Goal: Contribute content: Contribute content

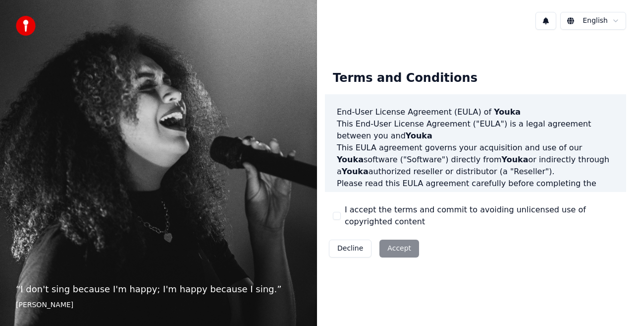
click at [332, 217] on div "Terms and Conditions End-User License Agreement (EULA) of Youka This End-User L…" at bounding box center [475, 161] width 301 height 199
click at [337, 214] on button "I accept the terms and commit to avoiding unlicensed use of copyrighted content" at bounding box center [337, 216] width 8 height 8
click at [383, 242] on button "Accept" at bounding box center [400, 248] width 40 height 18
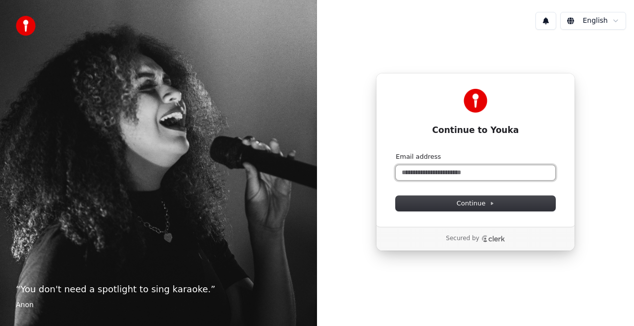
click at [452, 179] on input "Email address" at bounding box center [476, 172] width 160 height 15
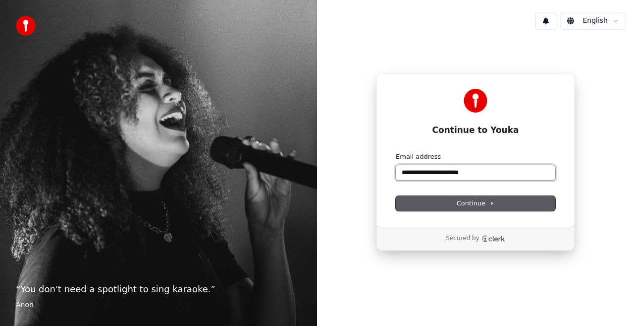
click at [396, 152] on button "submit" at bounding box center [396, 152] width 0 height 0
type input "**********"
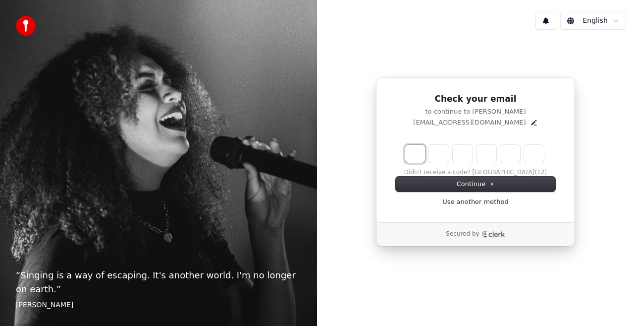
type input "*"
type input "**"
type input "*"
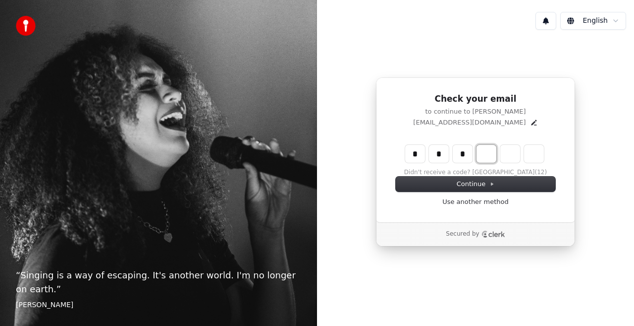
type input "***"
type input "*"
type input "****"
type input "*"
type input "******"
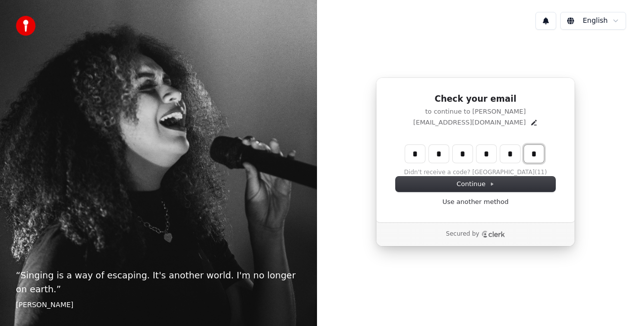
type input "*"
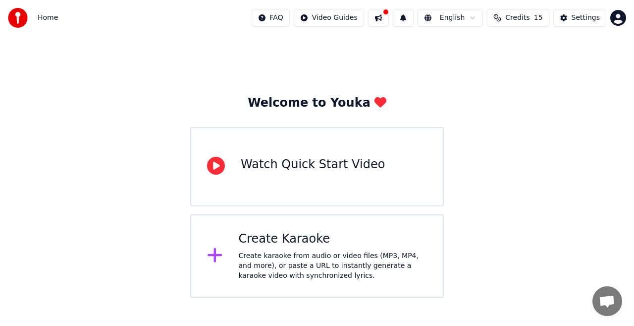
click at [343, 237] on div "Create Karaoke" at bounding box center [333, 239] width 189 height 16
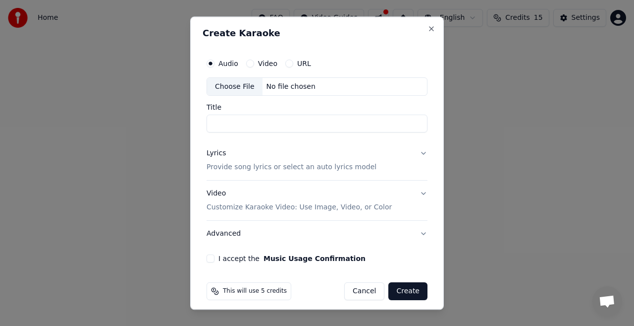
click at [266, 64] on label "Video" at bounding box center [267, 63] width 19 height 7
click at [254, 64] on button "Video" at bounding box center [250, 63] width 8 height 8
click at [226, 90] on div "Choose File" at bounding box center [235, 87] width 56 height 18
type input "**********"
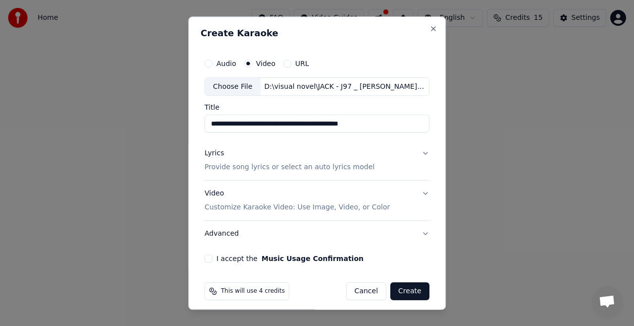
click at [421, 151] on button "Lyrics Provide song lyrics or select an auto lyrics model" at bounding box center [317, 161] width 225 height 40
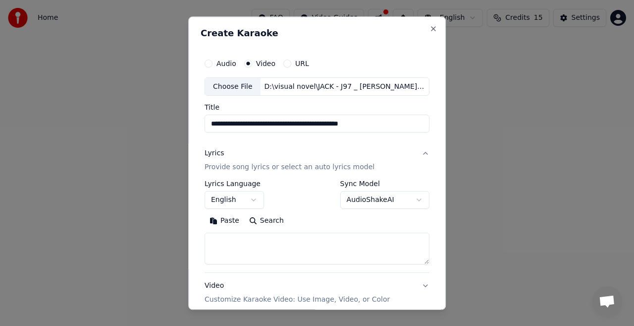
click at [262, 238] on textarea at bounding box center [317, 249] width 225 height 32
paste textarea "**********"
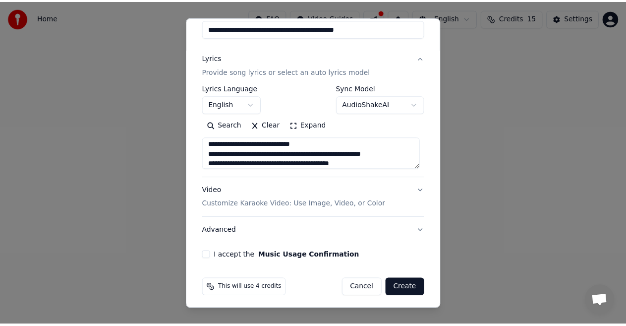
scroll to position [99, 0]
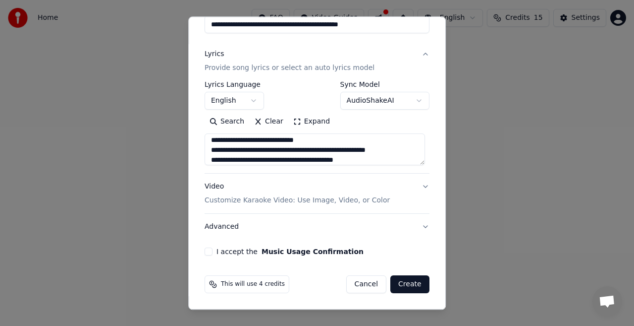
type textarea "**********"
click at [210, 253] on button "I accept the Music Usage Confirmation" at bounding box center [209, 252] width 8 height 8
click at [401, 284] on button "Create" at bounding box center [410, 285] width 39 height 18
select select "**"
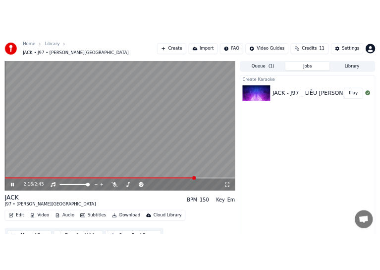
scroll to position [10, 0]
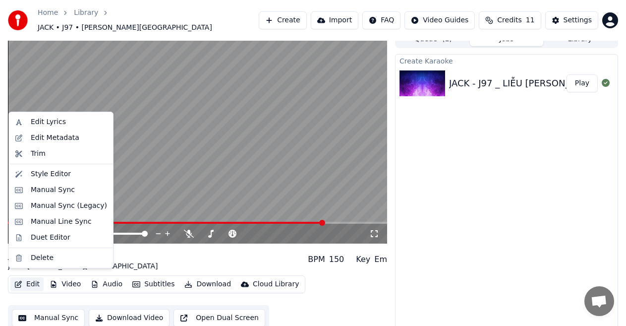
click at [26, 283] on button "Edit" at bounding box center [26, 284] width 33 height 14
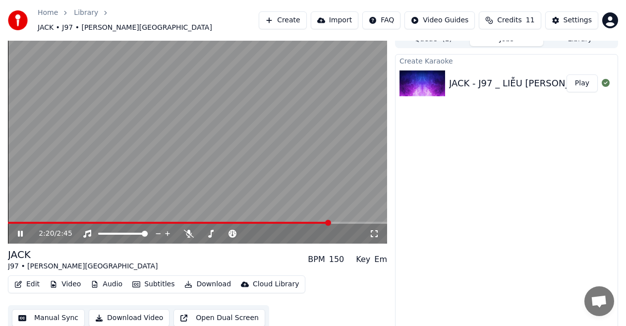
click at [172, 161] on video at bounding box center [197, 136] width 379 height 213
click at [9, 222] on span at bounding box center [169, 223] width 323 height 2
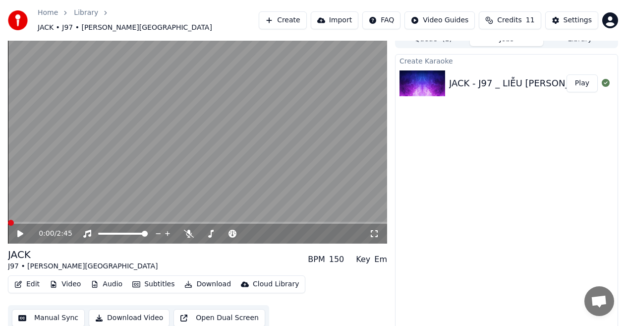
click at [16, 230] on icon at bounding box center [27, 234] width 23 height 8
click at [31, 220] on span at bounding box center [34, 223] width 6 height 6
click at [35, 220] on span at bounding box center [38, 223] width 6 height 6
click at [29, 220] on span at bounding box center [31, 223] width 6 height 6
click at [21, 230] on icon at bounding box center [27, 234] width 23 height 8
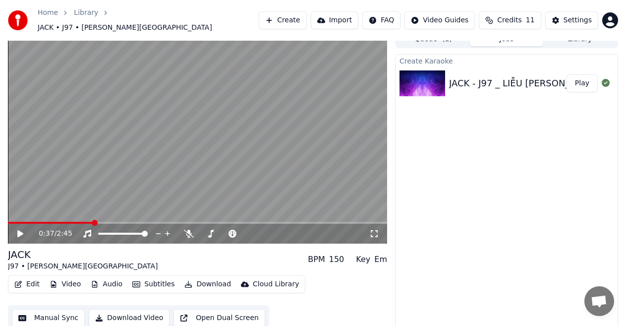
click at [23, 283] on button "Edit" at bounding box center [26, 284] width 33 height 14
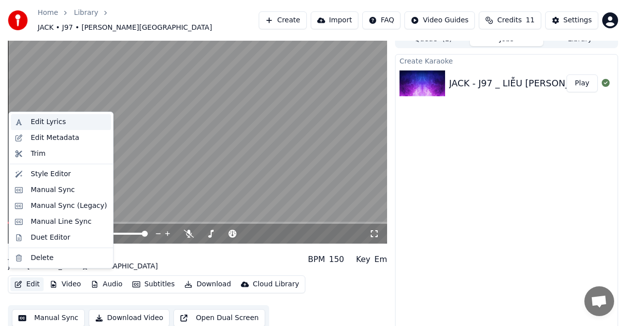
click at [54, 126] on div "Edit Lyrics" at bounding box center [48, 122] width 35 height 10
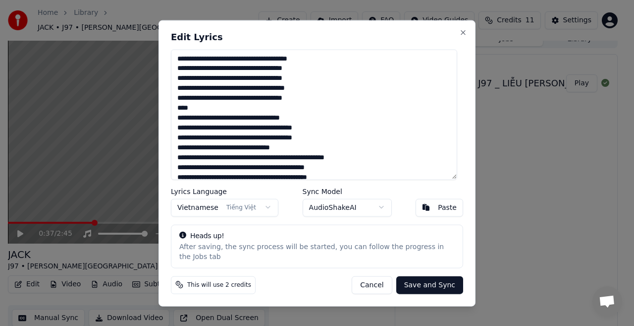
click at [165, 115] on div "**********" at bounding box center [317, 163] width 317 height 286
click at [459, 36] on button "Close" at bounding box center [463, 32] width 8 height 8
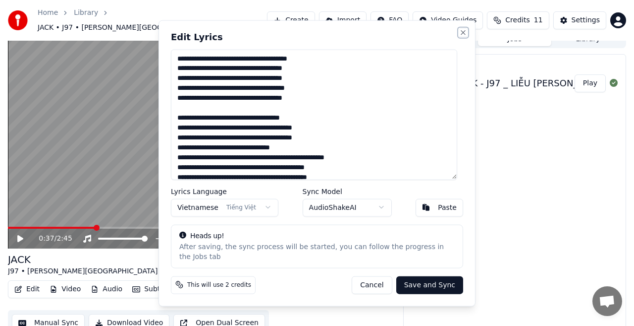
type textarea "**********"
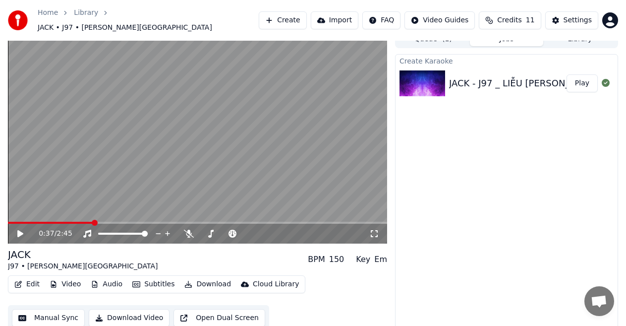
click at [99, 171] on video at bounding box center [197, 136] width 379 height 213
click at [101, 175] on video at bounding box center [197, 136] width 379 height 213
click at [85, 220] on span at bounding box center [88, 223] width 6 height 6
click at [17, 230] on icon at bounding box center [27, 234] width 23 height 8
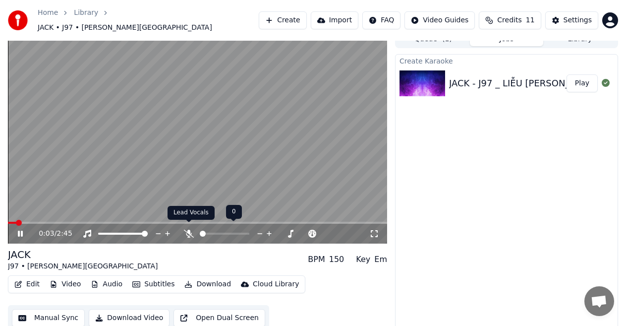
click at [192, 230] on icon at bounding box center [189, 234] width 10 height 8
click at [189, 230] on icon at bounding box center [188, 234] width 5 height 8
click at [65, 222] on span at bounding box center [197, 223] width 379 height 2
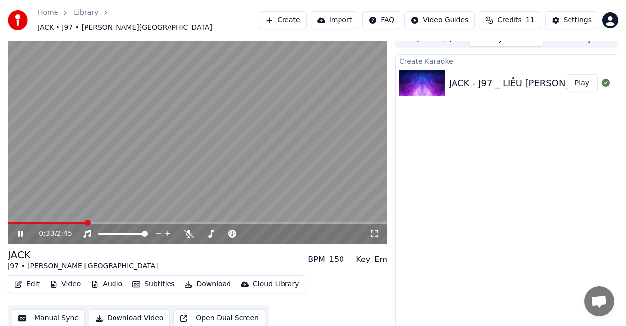
click at [21, 230] on icon at bounding box center [27, 234] width 23 height 8
click at [22, 277] on button "Edit" at bounding box center [26, 284] width 33 height 14
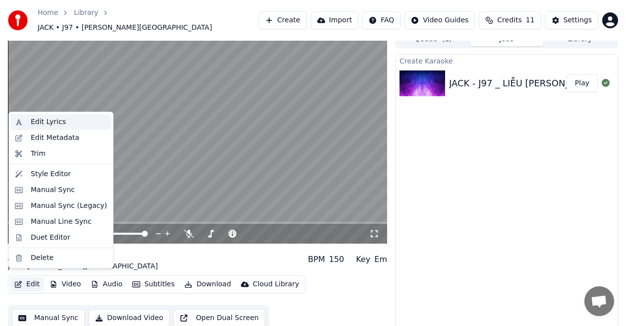
click at [63, 123] on div "Edit Lyrics" at bounding box center [69, 122] width 76 height 10
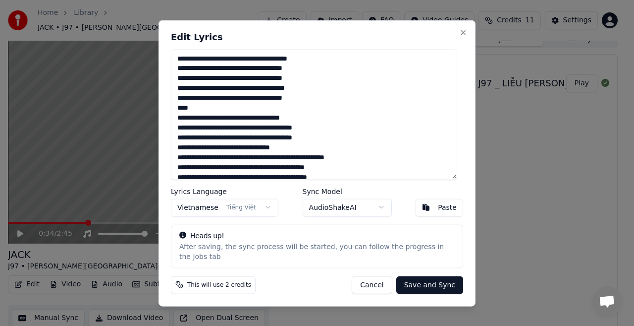
drag, startPoint x: 197, startPoint y: 113, endPoint x: 172, endPoint y: 114, distance: 25.3
click at [172, 114] on div "**********" at bounding box center [317, 163] width 317 height 286
click at [180, 101] on textarea "**********" at bounding box center [314, 114] width 287 height 130
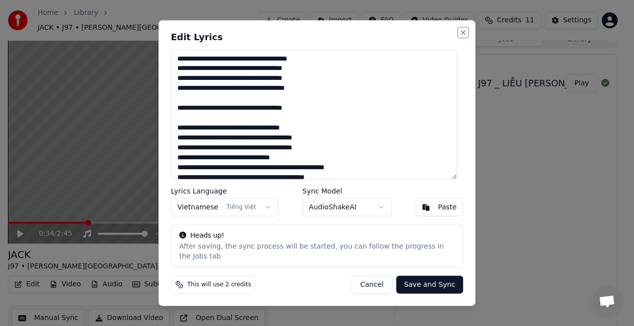
click at [461, 36] on button "Close" at bounding box center [463, 32] width 8 height 8
type textarea "**********"
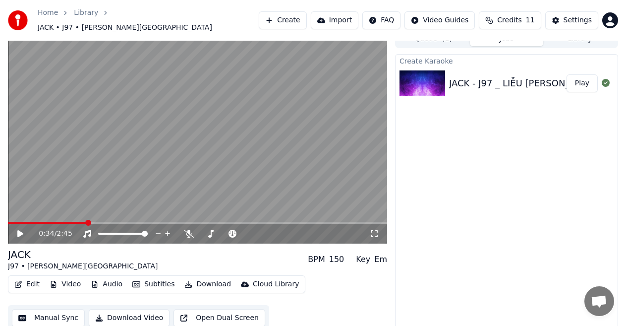
click at [23, 230] on icon at bounding box center [20, 233] width 6 height 7
click at [229, 135] on video at bounding box center [197, 136] width 379 height 213
drag, startPoint x: 235, startPoint y: 2, endPoint x: 313, endPoint y: 10, distance: 78.3
click at [303, 11] on div "Home Library JACK • J97 • LIỄU [PERSON_NAME] Create Import FAQ Video Guides Cre…" at bounding box center [313, 20] width 626 height 41
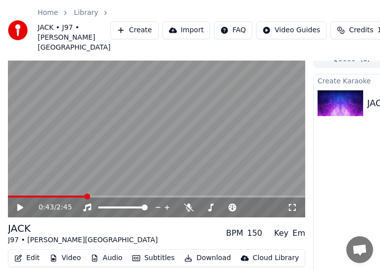
drag, startPoint x: 180, startPoint y: 1, endPoint x: 269, endPoint y: 8, distance: 89.5
click at [284, 1] on div "Home Library JACK • J97 • LIỄU [PERSON_NAME] Create Import FAQ Video Guides Cre…" at bounding box center [190, 30] width 380 height 60
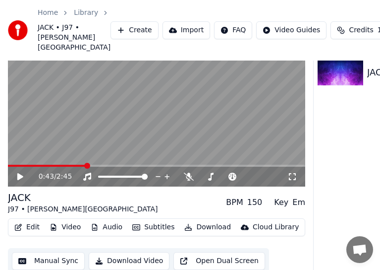
scroll to position [76, 0]
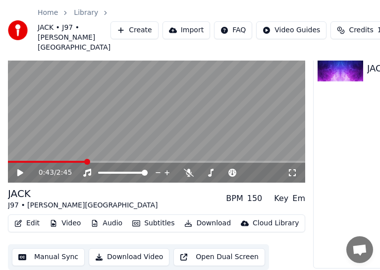
click at [31, 222] on button "Edit" at bounding box center [26, 223] width 33 height 14
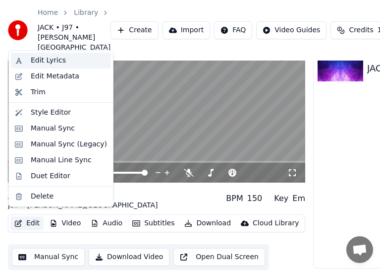
click at [53, 62] on div "Edit Lyrics" at bounding box center [48, 61] width 35 height 10
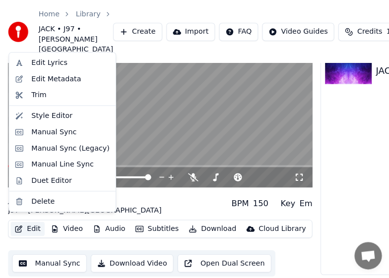
scroll to position [67, 0]
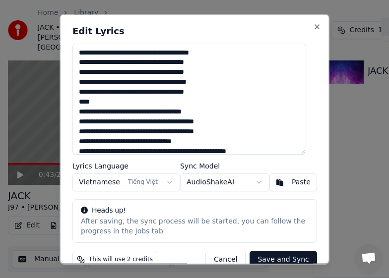
click at [80, 73] on textarea "**********" at bounding box center [188, 98] width 233 height 111
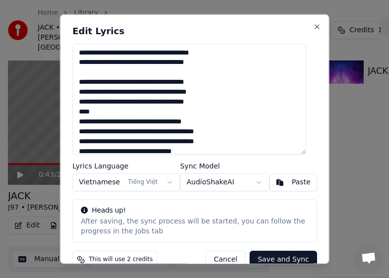
drag, startPoint x: 100, startPoint y: 114, endPoint x: 77, endPoint y: 115, distance: 22.8
click at [77, 115] on textarea "**********" at bounding box center [188, 98] width 233 height 111
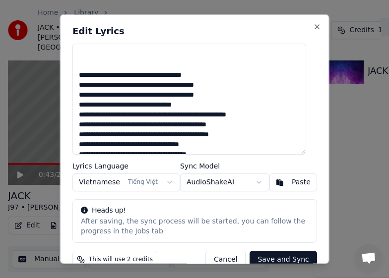
scroll to position [50, 0]
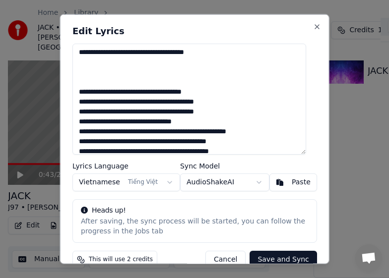
click at [79, 131] on textarea "**********" at bounding box center [188, 98] width 233 height 111
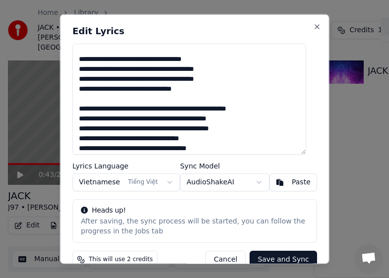
scroll to position [99, 0]
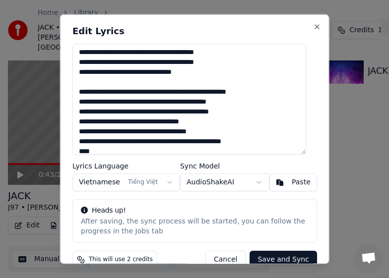
click at [80, 102] on textarea "**********" at bounding box center [188, 98] width 233 height 111
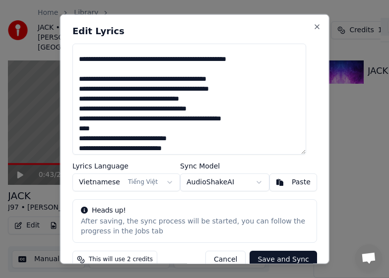
scroll to position [149, 0]
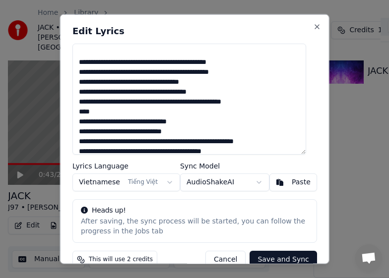
drag, startPoint x: 100, startPoint y: 113, endPoint x: 57, endPoint y: 111, distance: 42.7
click at [59, 112] on body "Home Library JACK • J97 • LIỄU [PERSON_NAME] Create Import FAQ Video Guides Cre…" at bounding box center [190, 96] width 380 height 278
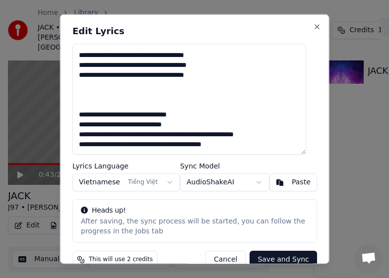
scroll to position [27, 0]
paste textarea "**********"
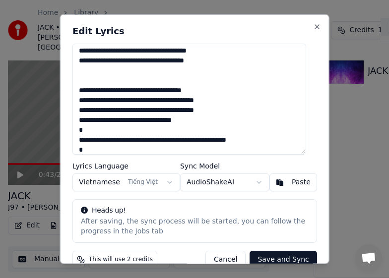
scroll to position [2, 0]
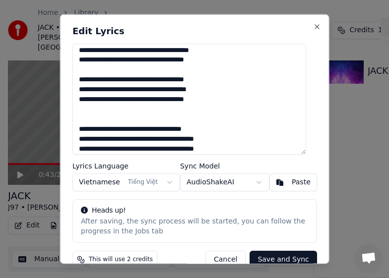
click at [85, 109] on textarea "**********" at bounding box center [188, 98] width 233 height 111
click at [81, 127] on textarea "**********" at bounding box center [188, 98] width 233 height 111
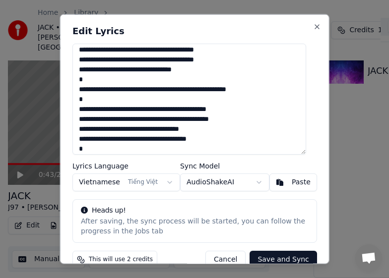
scroll to position [151, 0]
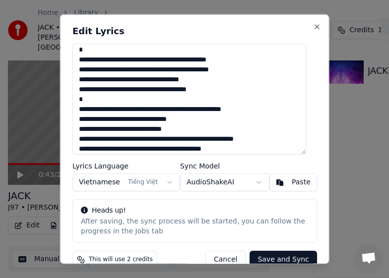
click at [79, 121] on textarea "**********" at bounding box center [188, 98] width 233 height 111
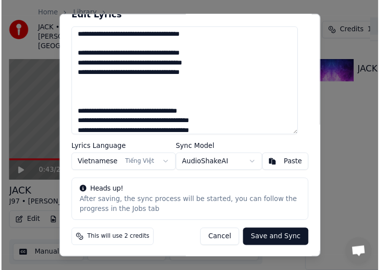
scroll to position [0, 0]
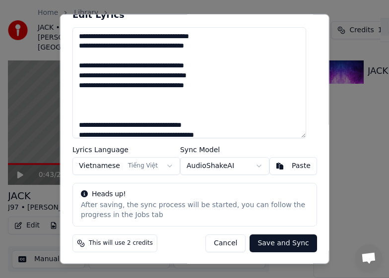
type textarea "**********"
click at [284, 246] on button "Save and Sync" at bounding box center [282, 243] width 67 height 18
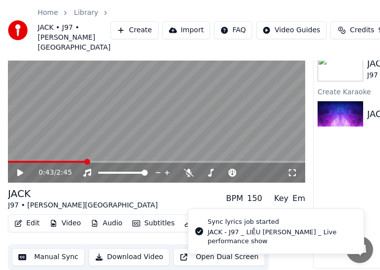
click at [292, 177] on div "0:43 / 2:45" at bounding box center [156, 173] width 289 height 10
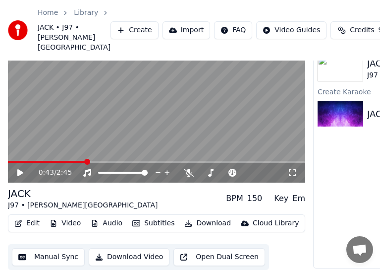
click at [292, 176] on icon at bounding box center [292, 173] width 10 height 8
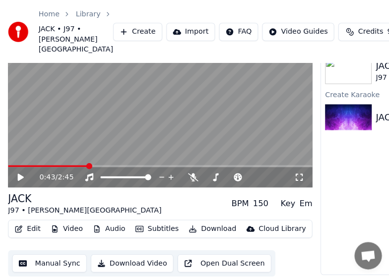
scroll to position [6, 0]
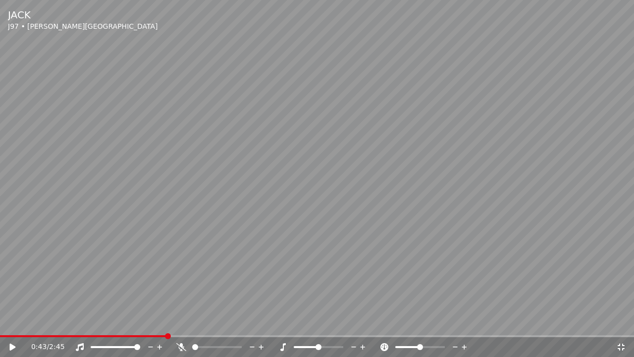
click at [16, 325] on icon at bounding box center [19, 347] width 23 height 8
click at [3, 325] on video at bounding box center [317, 178] width 634 height 357
click at [0, 325] on span at bounding box center [3, 336] width 6 height 6
click at [15, 325] on icon at bounding box center [12, 347] width 6 height 7
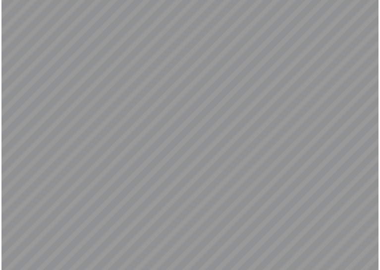
scroll to position [76, 0]
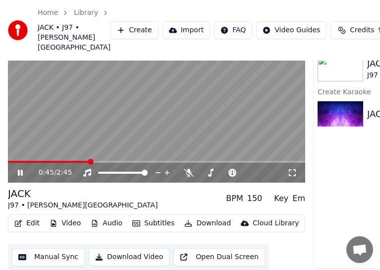
click at [32, 217] on button "Edit" at bounding box center [26, 223] width 33 height 14
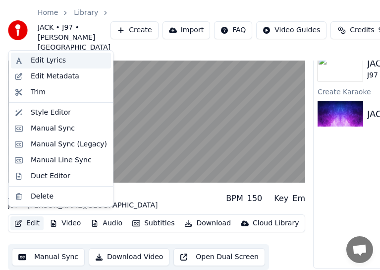
click at [54, 62] on div "Edit Lyrics" at bounding box center [48, 61] width 35 height 10
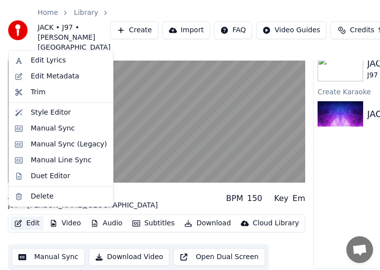
scroll to position [67, 0]
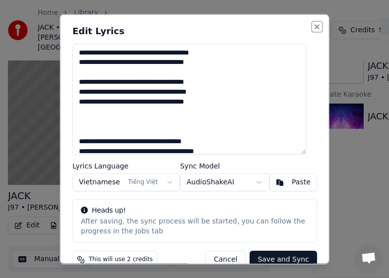
click at [312, 25] on button "Close" at bounding box center [316, 26] width 8 height 8
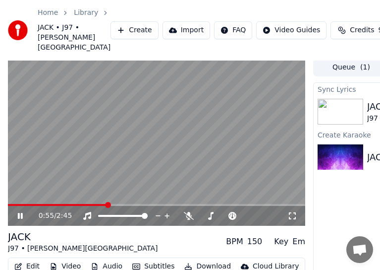
scroll to position [0, 0]
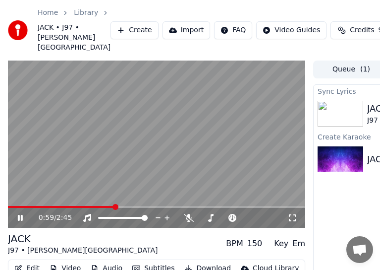
click at [291, 222] on icon at bounding box center [292, 218] width 10 height 8
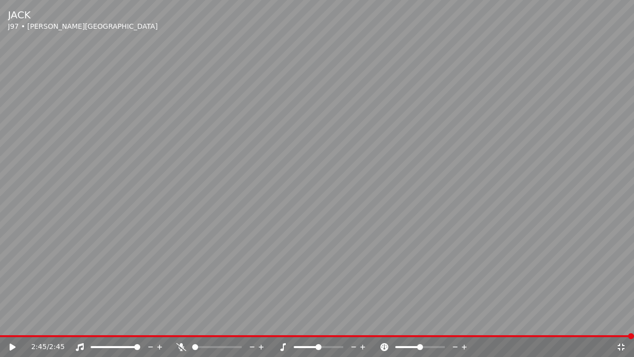
click at [16, 325] on icon at bounding box center [19, 347] width 23 height 8
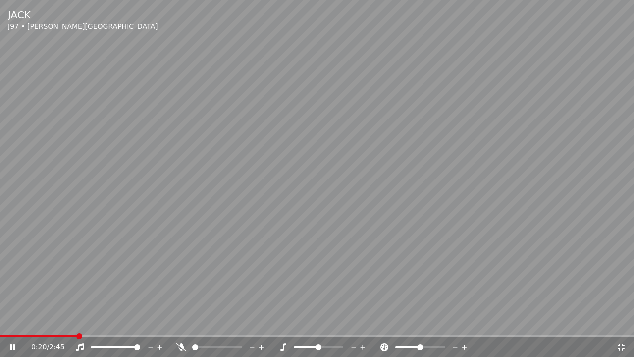
click at [78, 325] on span at bounding box center [317, 336] width 634 height 2
click at [108, 325] on span at bounding box center [317, 336] width 634 height 2
click at [92, 325] on span at bounding box center [46, 336] width 92 height 2
click at [330, 325] on span at bounding box center [330, 347] width 6 height 6
click at [311, 325] on span at bounding box center [311, 347] width 6 height 6
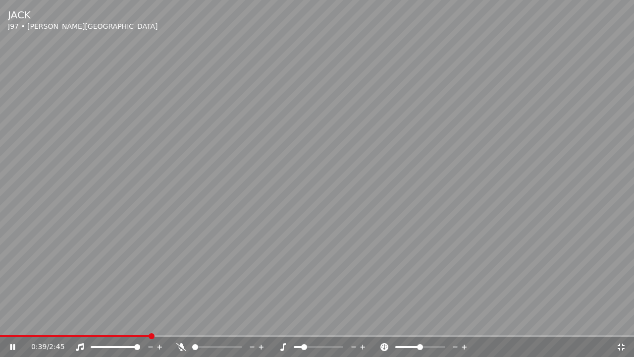
click at [303, 325] on span at bounding box center [304, 347] width 6 height 6
click at [314, 325] on span at bounding box center [315, 347] width 6 height 6
click at [300, 325] on span at bounding box center [300, 347] width 6 height 6
click at [305, 325] on span at bounding box center [308, 347] width 6 height 6
click at [308, 325] on span at bounding box center [308, 347] width 6 height 6
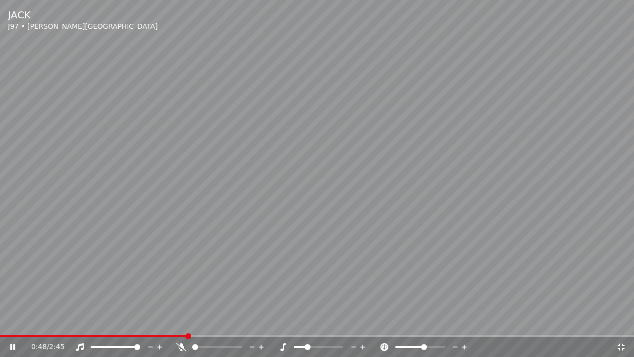
click at [425, 325] on span at bounding box center [424, 347] width 6 height 6
click at [434, 325] on span at bounding box center [433, 347] width 6 height 6
click at [317, 325] on span at bounding box center [319, 347] width 6 height 6
click at [419, 325] on span at bounding box center [419, 347] width 6 height 6
click at [415, 325] on span at bounding box center [416, 347] width 6 height 6
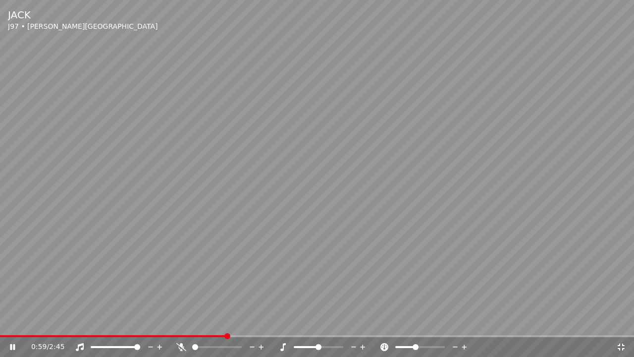
click at [225, 325] on span at bounding box center [228, 336] width 6 height 6
click at [30, 325] on span at bounding box center [33, 336] width 6 height 6
click at [425, 325] on span at bounding box center [424, 347] width 6 height 6
click at [343, 325] on span at bounding box center [341, 347] width 6 height 6
click at [302, 325] on span at bounding box center [304, 347] width 6 height 6
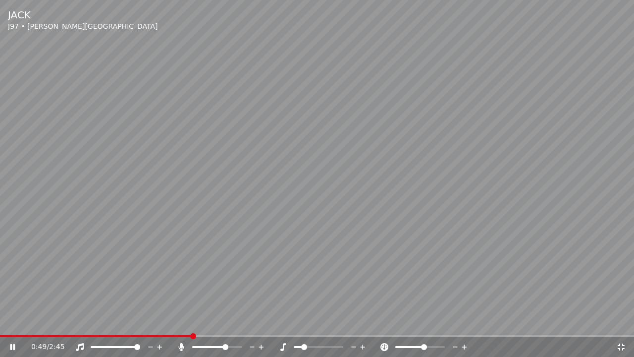
click at [227, 325] on span at bounding box center [226, 347] width 6 height 6
click at [127, 325] on div "JACK J97 • LIỄU [PERSON_NAME] 0:54 / 2:45" at bounding box center [317, 178] width 634 height 357
click at [127, 325] on span at bounding box center [63, 336] width 127 height 2
click at [163, 261] on video at bounding box center [317, 178] width 634 height 357
click at [133, 325] on span at bounding box center [136, 336] width 6 height 6
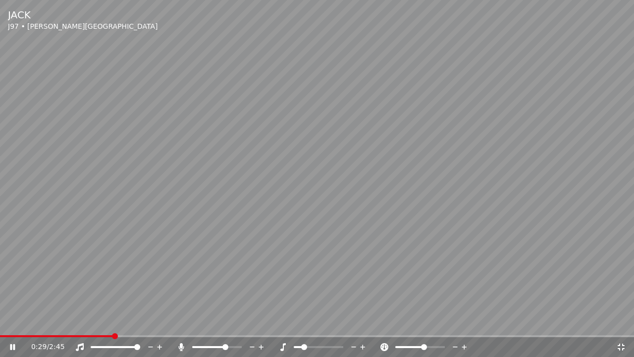
click at [229, 325] on span at bounding box center [226, 347] width 6 height 6
click at [321, 325] on span at bounding box center [319, 347] width 50 height 2
click at [326, 325] on span at bounding box center [326, 347] width 6 height 6
click at [418, 325] on span at bounding box center [418, 347] width 6 height 6
click at [192, 325] on span at bounding box center [195, 347] width 6 height 6
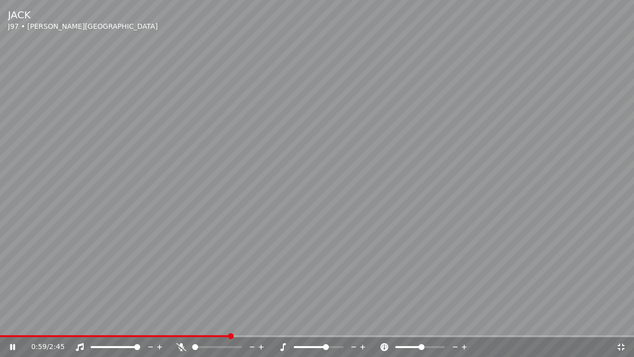
click at [422, 325] on span at bounding box center [422, 347] width 6 height 6
click at [224, 325] on span at bounding box center [223, 347] width 6 height 6
click at [417, 325] on span at bounding box center [418, 347] width 6 height 6
click at [316, 325] on span at bounding box center [315, 347] width 6 height 6
click at [242, 325] on span at bounding box center [239, 347] width 6 height 6
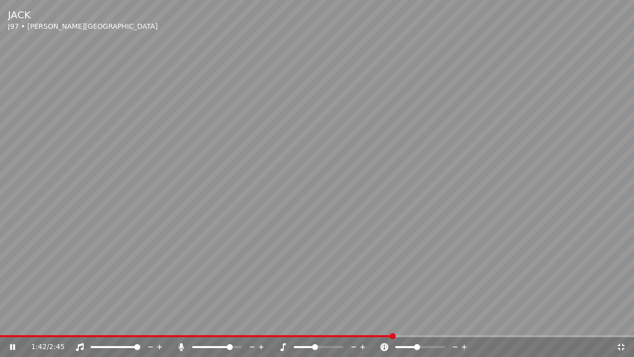
click at [227, 325] on span at bounding box center [230, 347] width 6 height 6
click at [203, 325] on span at bounding box center [205, 347] width 6 height 6
click at [140, 325] on span at bounding box center [137, 347] width 6 height 6
click at [425, 325] on span at bounding box center [425, 347] width 6 height 6
click at [443, 325] on span at bounding box center [440, 347] width 6 height 6
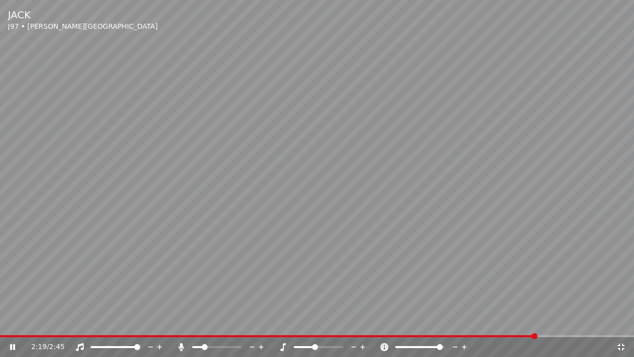
click at [467, 325] on span at bounding box center [268, 336] width 537 height 2
click at [413, 325] on span at bounding box center [239, 336] width 479 height 2
click at [321, 325] on span at bounding box center [319, 347] width 6 height 6
click at [323, 325] on span at bounding box center [322, 347] width 6 height 6
click at [223, 325] on span at bounding box center [222, 347] width 6 height 6
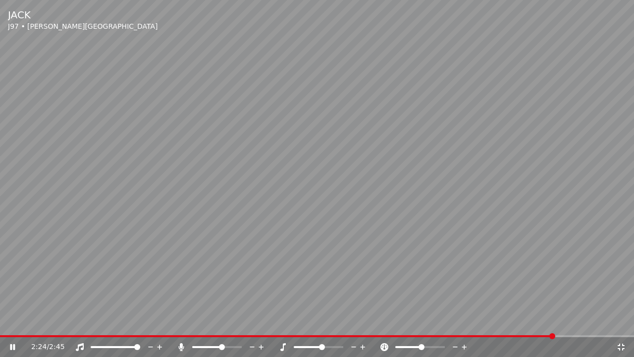
click at [422, 325] on span at bounding box center [422, 347] width 6 height 6
click at [9, 325] on icon at bounding box center [19, 347] width 23 height 8
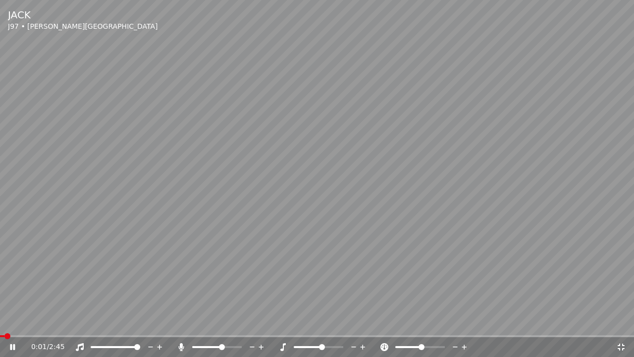
click at [36, 325] on span at bounding box center [317, 336] width 634 height 2
click at [88, 325] on video at bounding box center [317, 178] width 634 height 357
click at [92, 325] on span at bounding box center [46, 336] width 92 height 2
click at [16, 325] on icon at bounding box center [19, 347] width 23 height 8
click at [11, 325] on icon at bounding box center [12, 347] width 5 height 6
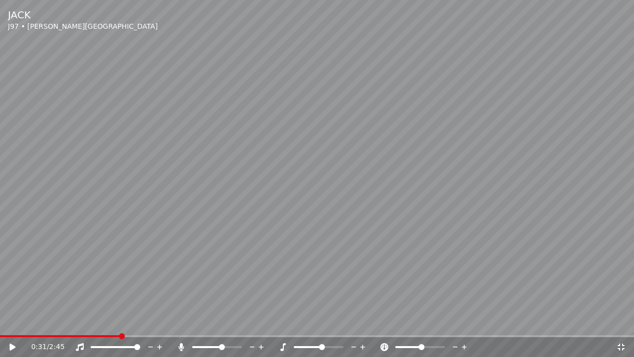
click at [10, 325] on icon at bounding box center [12, 347] width 6 height 7
click at [209, 325] on span at bounding box center [209, 336] width 6 height 6
click at [192, 325] on span at bounding box center [195, 347] width 6 height 6
click at [222, 325] on span at bounding box center [221, 347] width 6 height 6
click at [338, 325] on span at bounding box center [337, 347] width 6 height 6
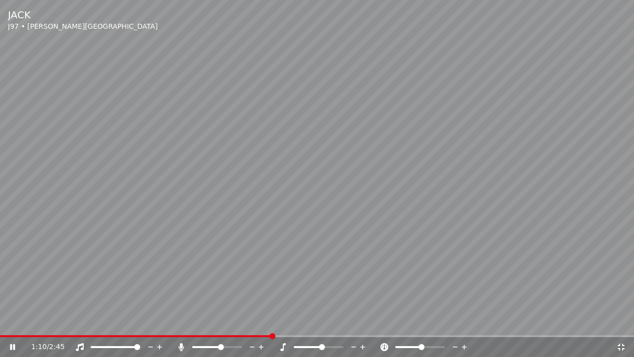
click at [321, 325] on span at bounding box center [322, 347] width 6 height 6
click at [312, 325] on span at bounding box center [311, 347] width 6 height 6
click at [115, 325] on span at bounding box center [115, 347] width 6 height 6
click at [140, 325] on span at bounding box center [137, 347] width 6 height 6
click at [10, 325] on icon at bounding box center [12, 347] width 5 height 6
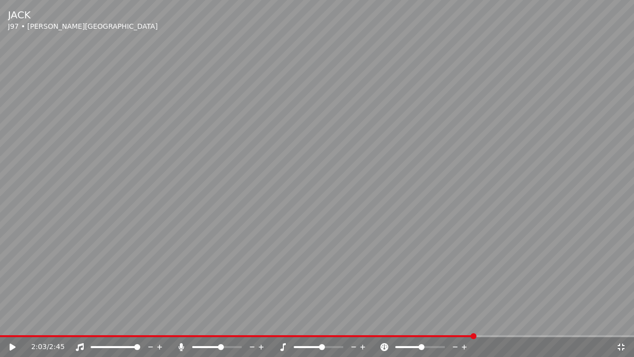
click at [625, 325] on icon at bounding box center [622, 347] width 10 height 8
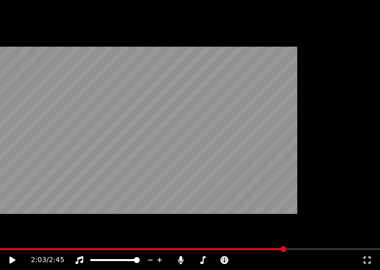
scroll to position [76, 0]
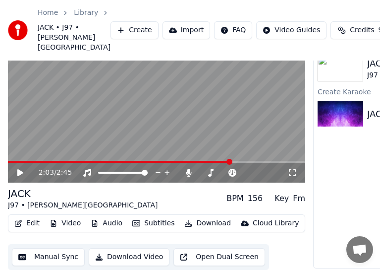
click at [28, 219] on button "Edit" at bounding box center [26, 223] width 33 height 14
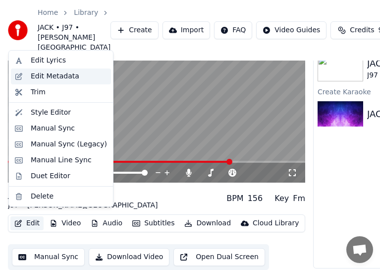
click at [50, 79] on div "Edit Metadata" at bounding box center [55, 76] width 49 height 10
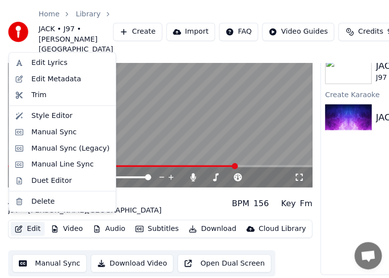
scroll to position [67, 0]
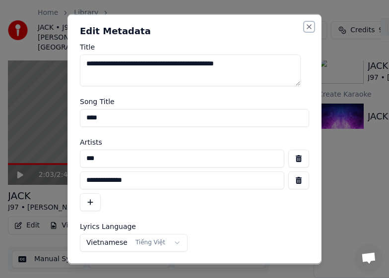
click at [305, 25] on button "Close" at bounding box center [309, 26] width 8 height 8
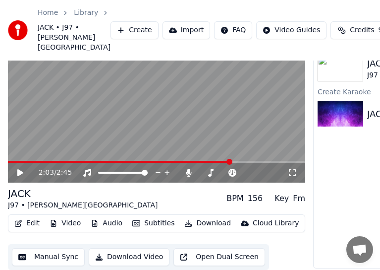
click at [17, 227] on icon "button" at bounding box center [18, 223] width 7 height 7
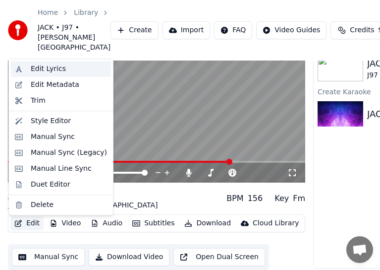
click at [59, 67] on div "Edit Lyrics" at bounding box center [48, 69] width 35 height 10
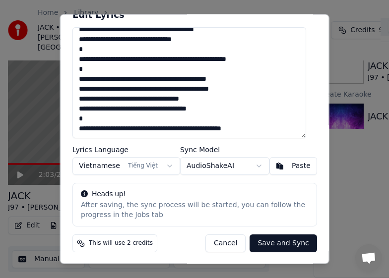
scroll to position [99, 0]
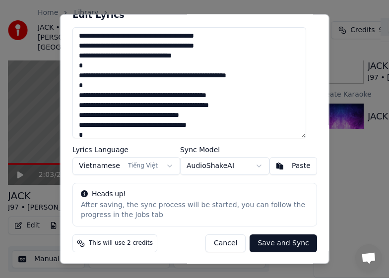
click at [88, 67] on textarea "**********" at bounding box center [188, 82] width 233 height 111
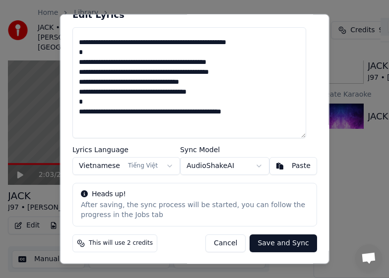
scroll to position [93, 0]
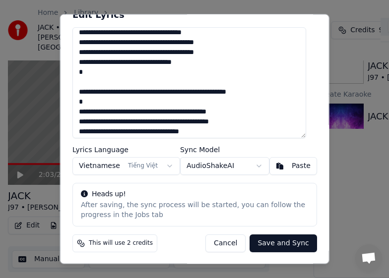
click at [111, 103] on textarea "**********" at bounding box center [188, 82] width 233 height 111
type textarea "**********"
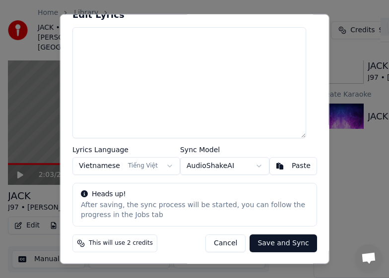
scroll to position [0, 0]
paste textarea "**********"
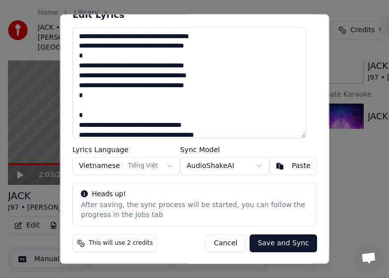
click at [268, 240] on button "Save and Sync" at bounding box center [282, 243] width 67 height 18
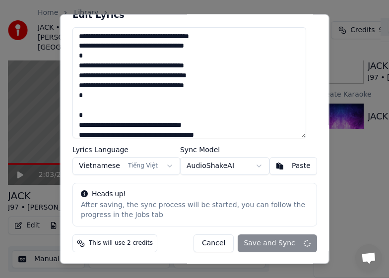
type textarea "**********"
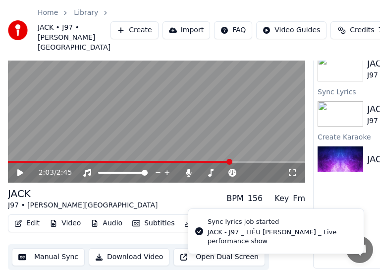
click at [290, 174] on icon at bounding box center [292, 173] width 10 height 8
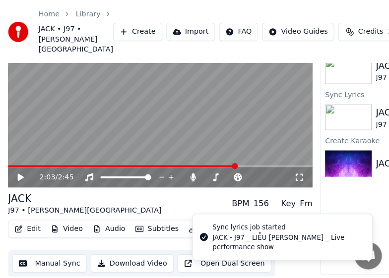
scroll to position [6, 0]
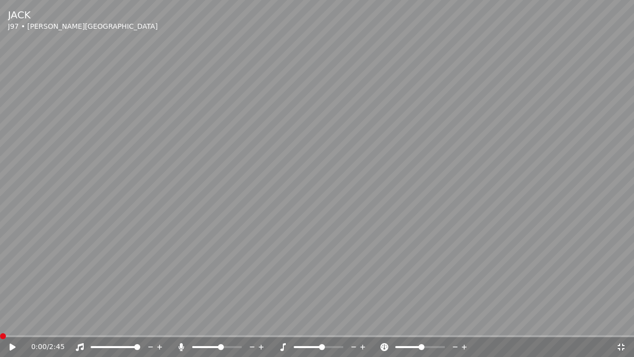
click at [0, 325] on span at bounding box center [0, 336] width 0 height 2
click at [13, 325] on icon at bounding box center [12, 347] width 6 height 7
click at [228, 325] on span at bounding box center [226, 347] width 6 height 6
click at [219, 325] on span at bounding box center [219, 347] width 6 height 6
click at [216, 325] on span at bounding box center [216, 347] width 6 height 6
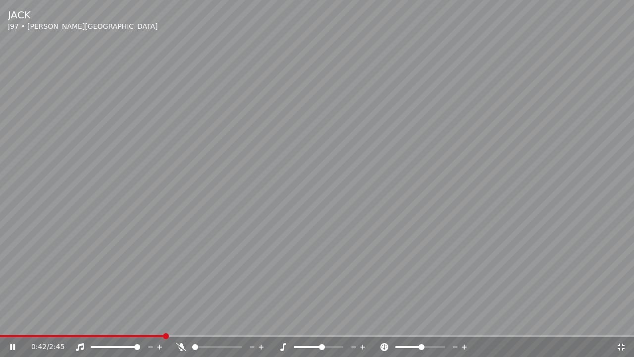
click at [192, 325] on span at bounding box center [195, 347] width 6 height 6
click at [220, 325] on span at bounding box center [220, 347] width 6 height 6
click at [387, 325] on span at bounding box center [384, 336] width 6 height 6
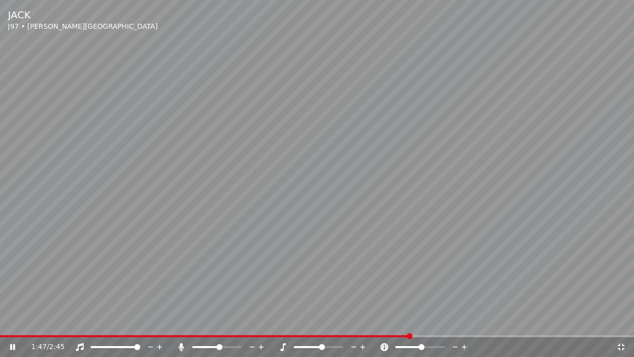
click at [413, 325] on span at bounding box center [410, 336] width 6 height 6
click at [482, 325] on span at bounding box center [479, 336] width 6 height 6
click at [479, 325] on span at bounding box center [482, 336] width 6 height 6
click at [14, 325] on icon at bounding box center [12, 347] width 5 height 6
click at [621, 325] on icon at bounding box center [622, 347] width 10 height 8
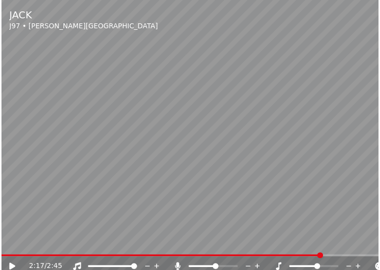
scroll to position [76, 0]
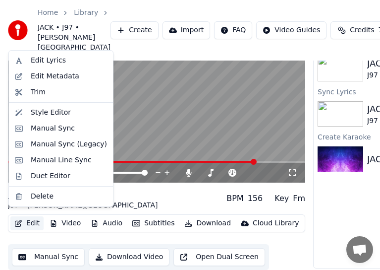
click at [22, 216] on button "Edit" at bounding box center [26, 223] width 33 height 14
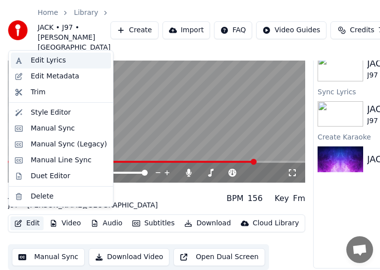
click at [50, 62] on div "Edit Lyrics" at bounding box center [48, 61] width 35 height 10
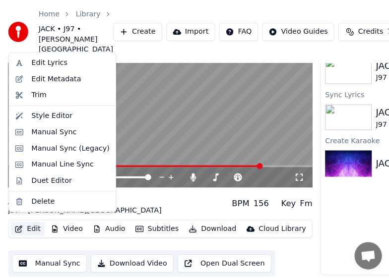
scroll to position [67, 0]
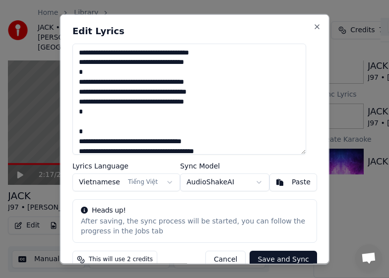
click at [80, 101] on textarea "**********" at bounding box center [188, 98] width 233 height 111
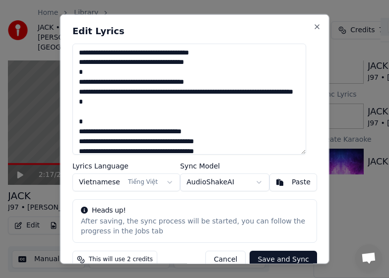
click at [246, 94] on textarea "**********" at bounding box center [188, 98] width 233 height 111
click at [278, 94] on textarea "**********" at bounding box center [188, 98] width 233 height 111
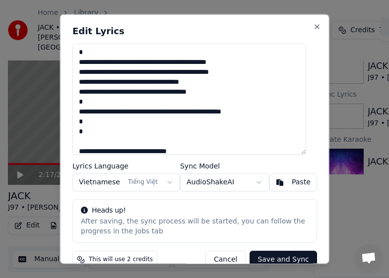
scroll to position [195, 0]
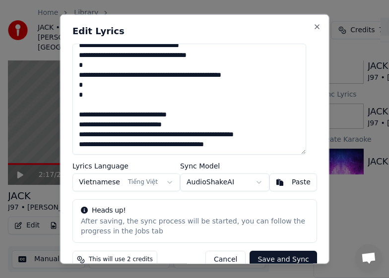
click at [80, 105] on textarea "**********" at bounding box center [188, 98] width 233 height 111
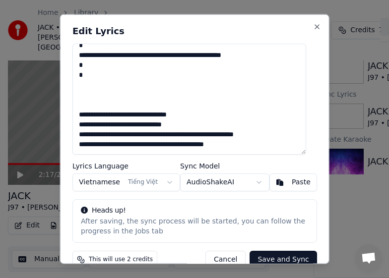
scroll to position [215, 0]
click at [270, 258] on button "Save and Sync" at bounding box center [282, 259] width 67 height 18
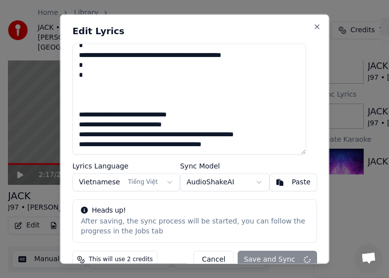
type textarea "**********"
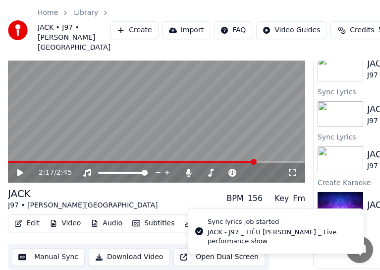
click at [290, 175] on icon at bounding box center [292, 173] width 10 height 8
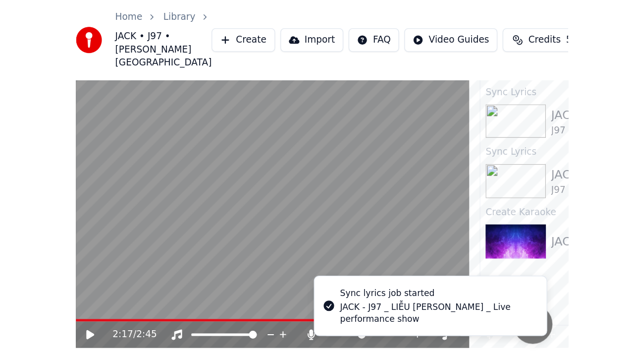
scroll to position [6, 0]
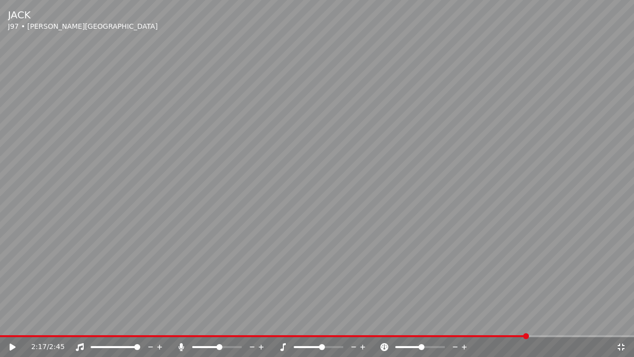
click at [8, 325] on icon at bounding box center [19, 347] width 23 height 8
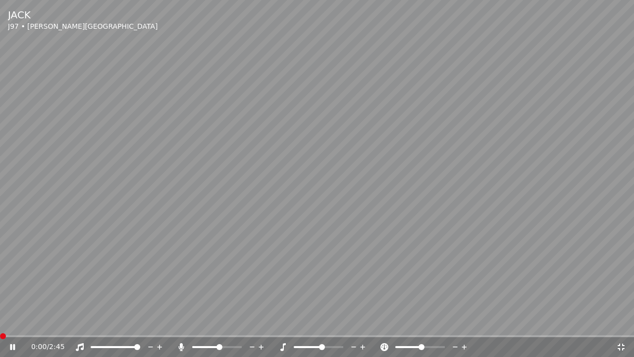
click at [0, 325] on span at bounding box center [3, 336] width 6 height 6
click at [56, 325] on span at bounding box center [53, 336] width 6 height 6
click at [615, 325] on div "0:42 / 2:45" at bounding box center [323, 347] width 585 height 10
click at [616, 325] on div "0:43 / 2:45" at bounding box center [323, 347] width 585 height 10
click at [620, 325] on icon at bounding box center [622, 347] width 10 height 8
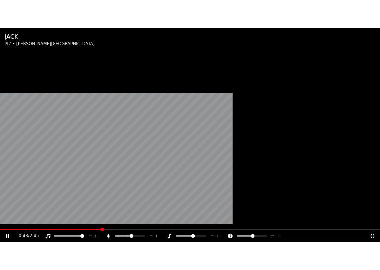
scroll to position [76, 0]
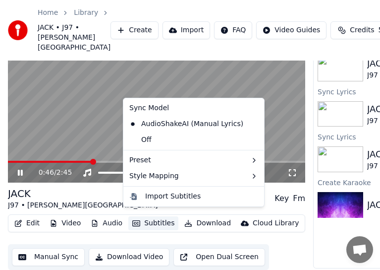
click at [139, 218] on button "Subtitles" at bounding box center [153, 223] width 50 height 14
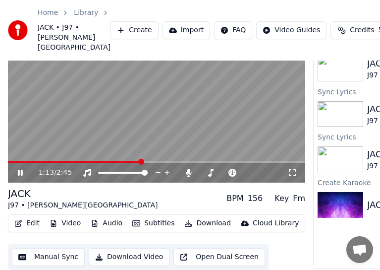
click at [34, 252] on button "Manual Sync" at bounding box center [48, 257] width 73 height 18
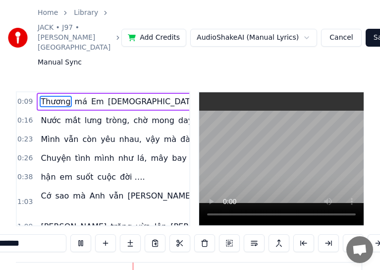
scroll to position [0, 6931]
click at [328, 35] on button "Cancel" at bounding box center [341, 38] width 40 height 18
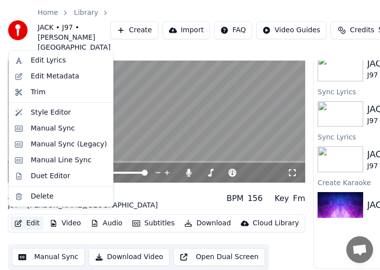
click at [30, 220] on button "Edit" at bounding box center [26, 223] width 33 height 14
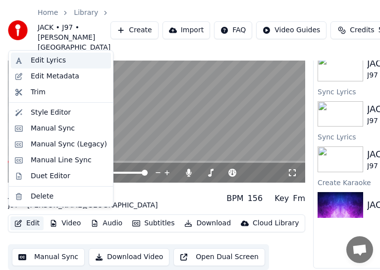
click at [76, 61] on div "Edit Lyrics" at bounding box center [69, 61] width 76 height 10
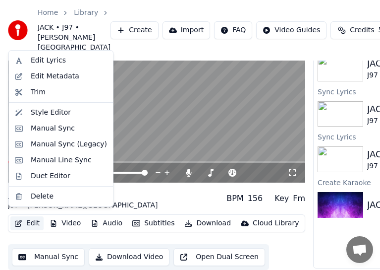
scroll to position [67, 0]
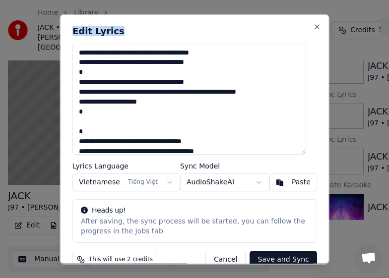
drag, startPoint x: 234, startPoint y: 25, endPoint x: 120, endPoint y: 43, distance: 115.8
click at [120, 43] on div "**********" at bounding box center [194, 139] width 269 height 250
click at [312, 27] on button "Close" at bounding box center [316, 26] width 8 height 8
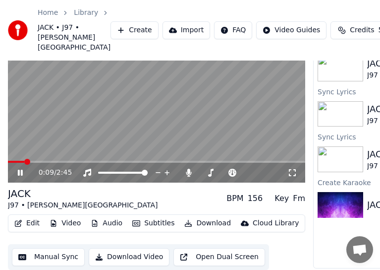
click at [298, 173] on div "0:09 / 2:45" at bounding box center [156, 173] width 289 height 10
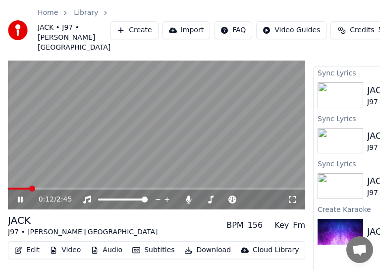
scroll to position [18, 0]
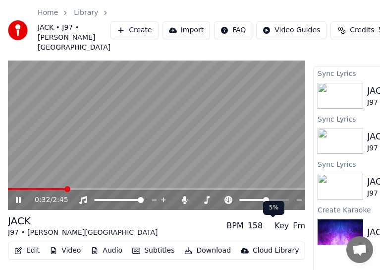
click at [267, 203] on span at bounding box center [266, 200] width 6 height 6
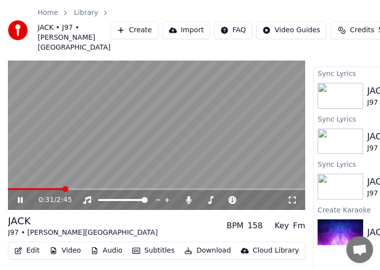
click at [62, 192] on span at bounding box center [65, 189] width 6 height 6
click at [20, 204] on icon at bounding box center [27, 200] width 23 height 8
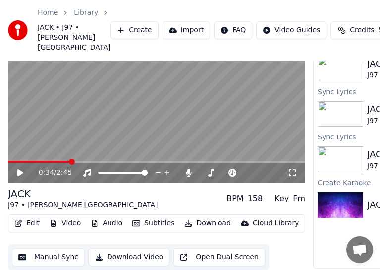
scroll to position [76, 0]
click at [23, 216] on button "Edit" at bounding box center [26, 223] width 33 height 14
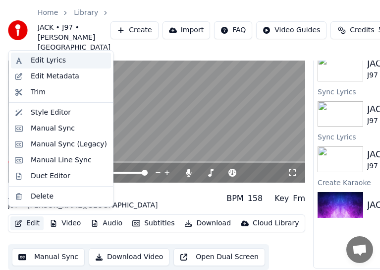
click at [54, 56] on div "Edit Lyrics" at bounding box center [48, 61] width 35 height 10
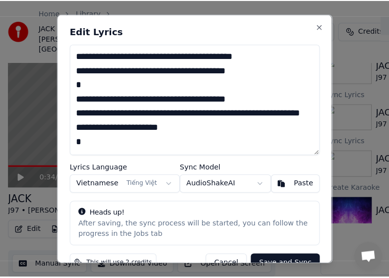
scroll to position [67, 0]
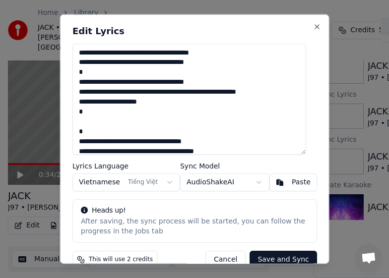
click at [79, 100] on textarea "**********" at bounding box center [188, 98] width 233 height 111
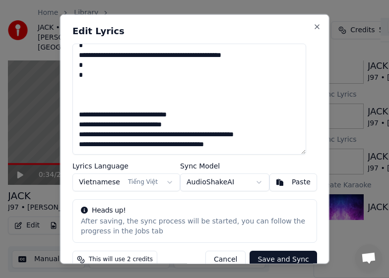
scroll to position [215, 0]
click at [98, 95] on textarea "**********" at bounding box center [188, 98] width 233 height 111
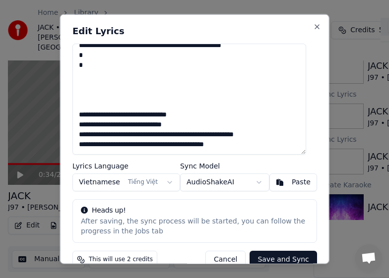
scroll to position [225, 0]
click at [278, 259] on button "Save and Sync" at bounding box center [282, 259] width 67 height 18
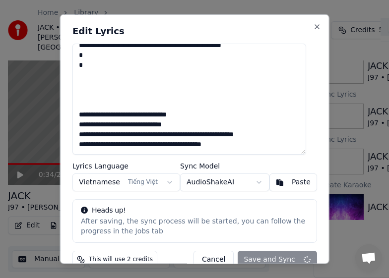
type textarea "**********"
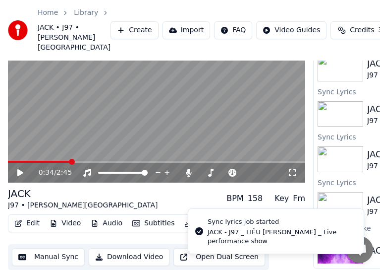
click at [296, 172] on icon at bounding box center [292, 172] width 7 height 7
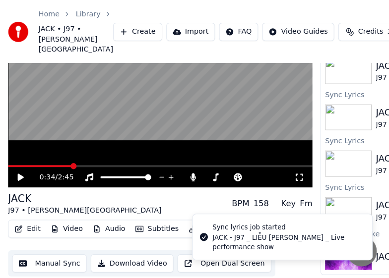
scroll to position [6, 0]
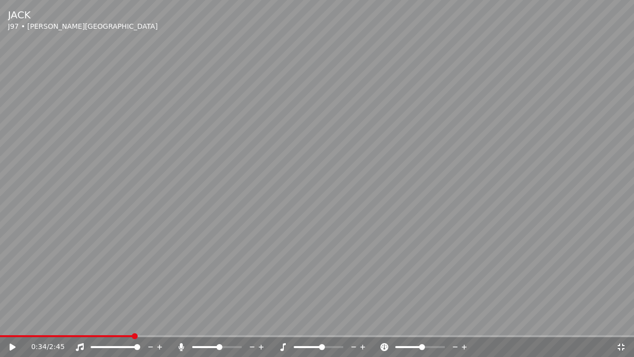
click at [15, 325] on span at bounding box center [66, 336] width 133 height 2
click at [14, 325] on icon at bounding box center [12, 347] width 6 height 7
click at [265, 325] on span at bounding box center [266, 336] width 6 height 6
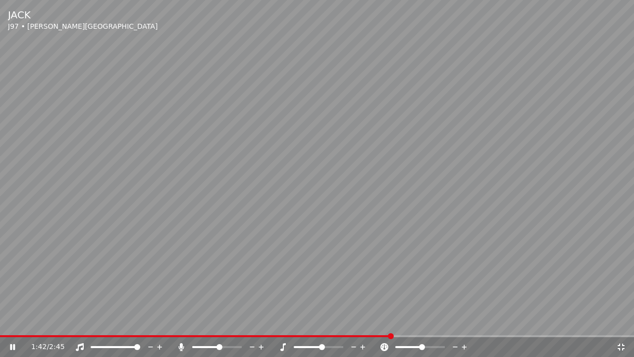
click at [392, 325] on span at bounding box center [391, 336] width 6 height 6
click at [477, 325] on span at bounding box center [475, 336] width 6 height 6
click at [624, 325] on icon at bounding box center [621, 347] width 7 height 7
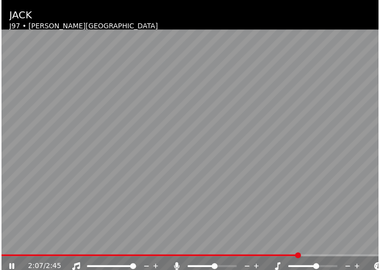
scroll to position [76, 0]
